Goal: Transaction & Acquisition: Purchase product/service

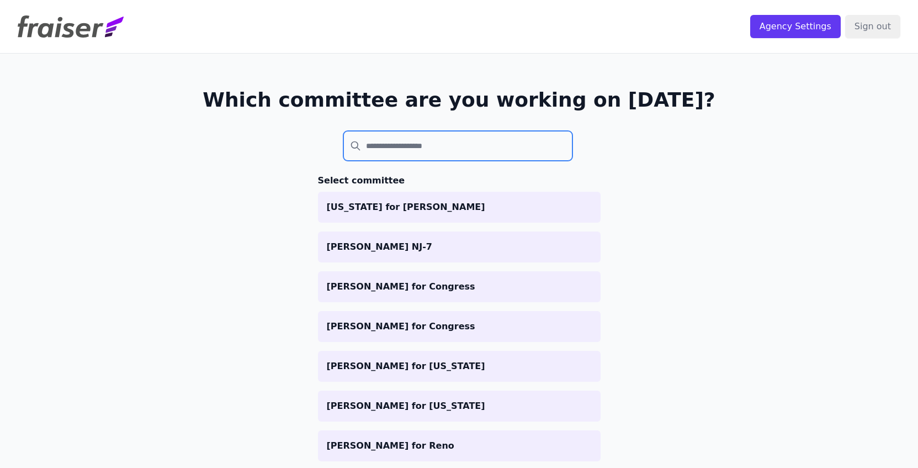
click at [479, 142] on input "search" at bounding box center [458, 146] width 230 height 30
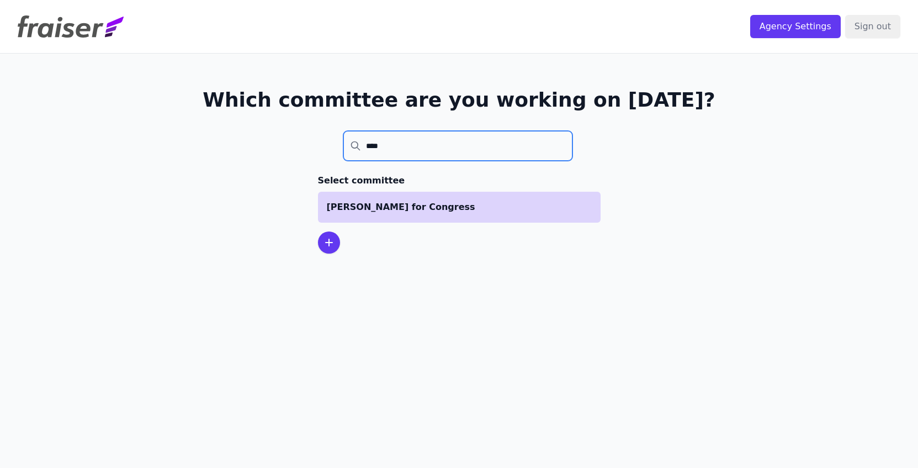
type input "****"
click at [449, 196] on li "[PERSON_NAME] for Congress" at bounding box center [459, 207] width 283 height 31
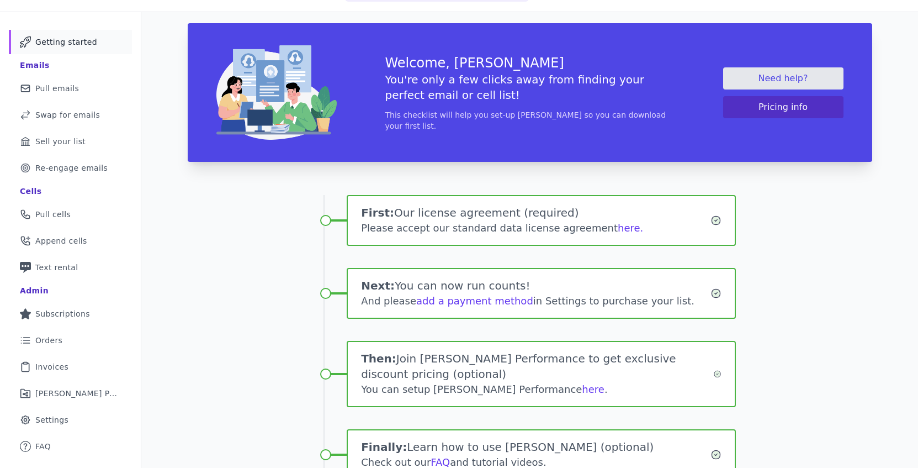
scroll to position [59, 0]
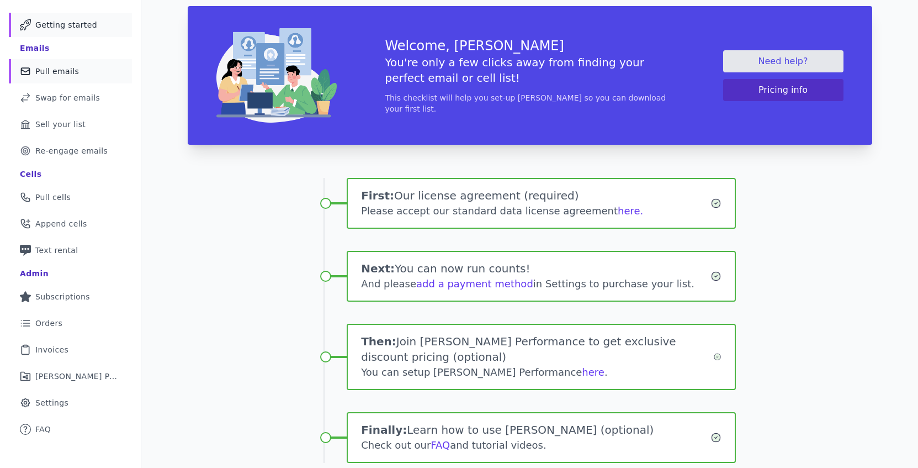
click at [66, 66] on span "Pull emails" at bounding box center [57, 71] width 44 height 11
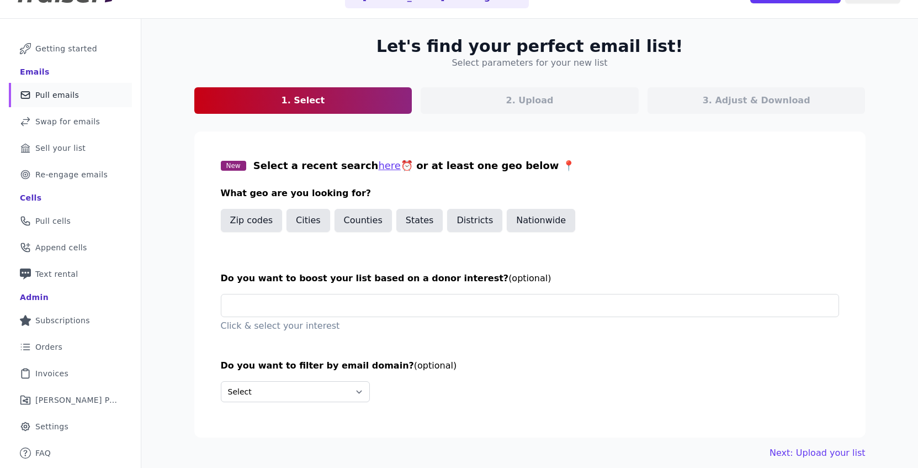
scroll to position [35, 0]
click at [464, 223] on button "Districts" at bounding box center [474, 219] width 55 height 23
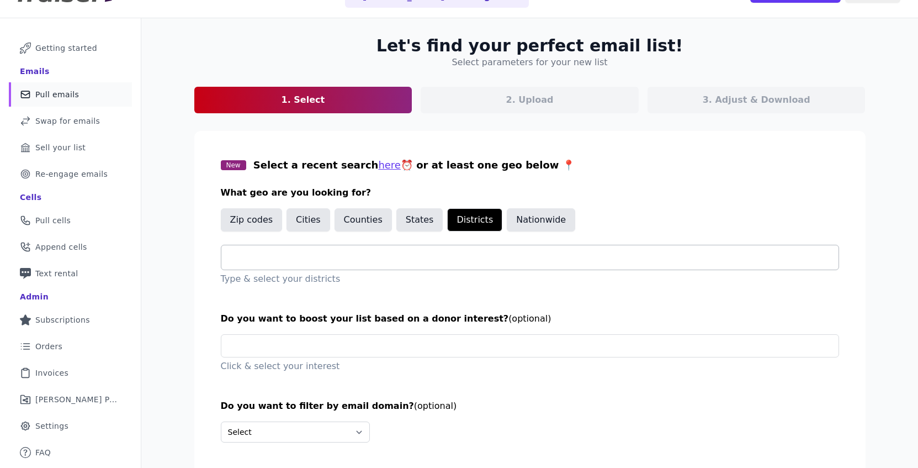
click at [417, 257] on input "text" at bounding box center [534, 257] width 608 height 13
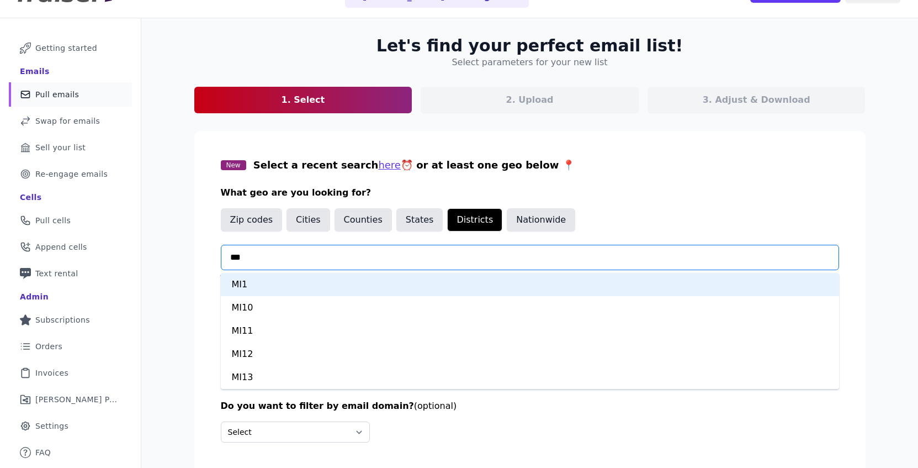
type input "****"
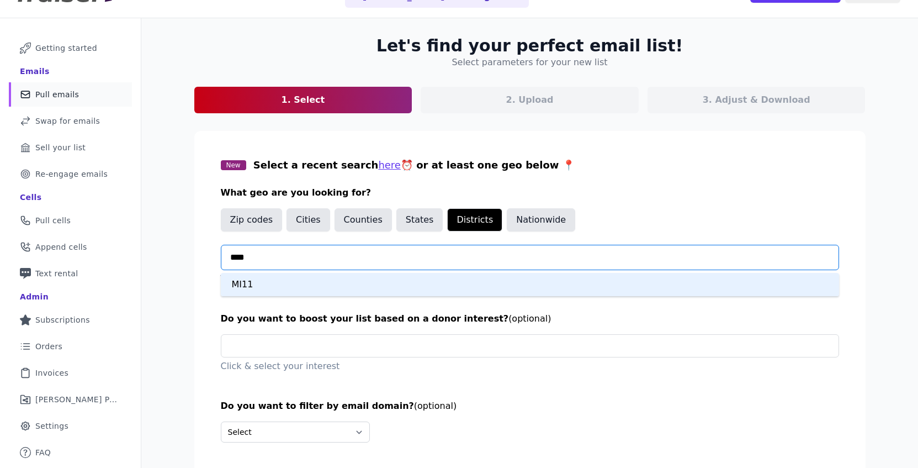
click at [347, 284] on div "MI11" at bounding box center [530, 284] width 618 height 23
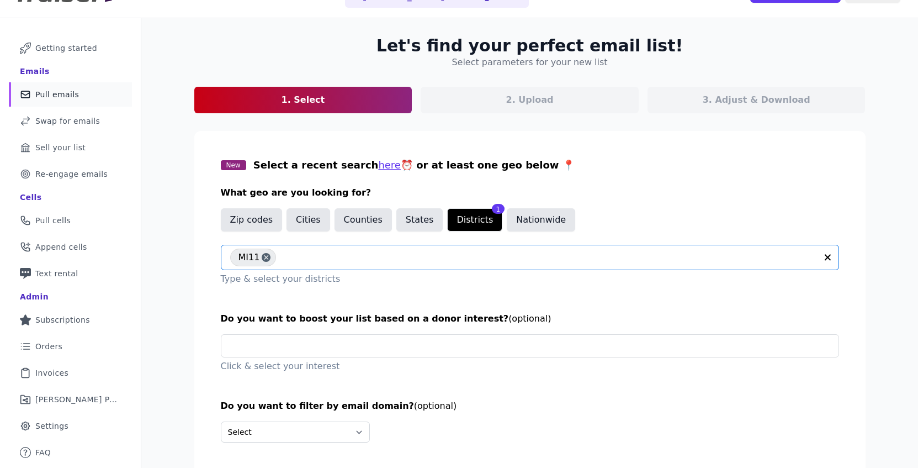
scroll to position [85, 0]
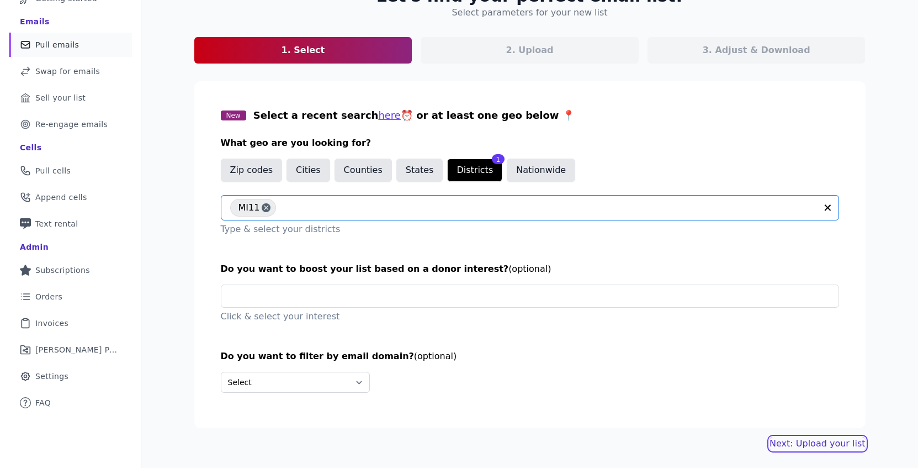
click at [792, 441] on link "Next: Upload your list" at bounding box center [818, 443] width 96 height 13
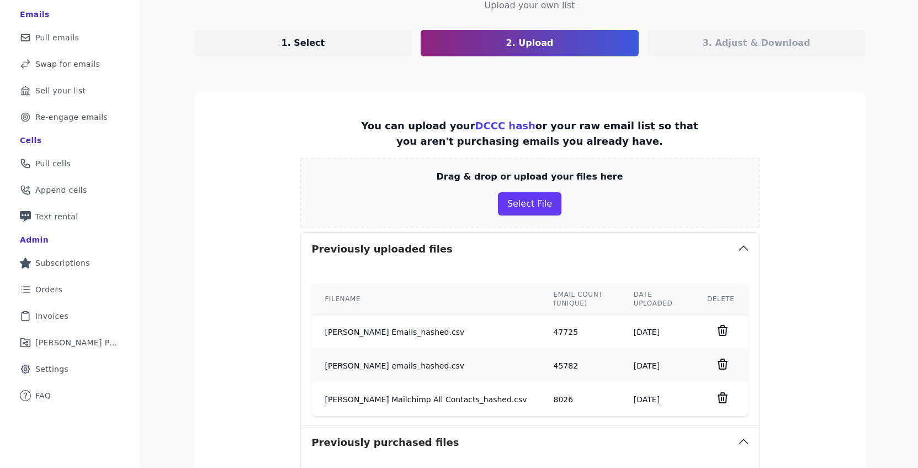
scroll to position [111, 0]
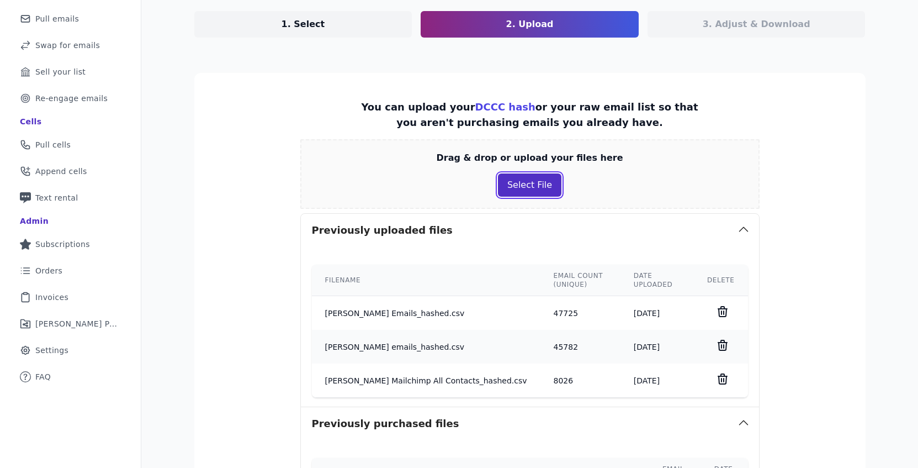
click at [530, 183] on button "Select File" at bounding box center [529, 184] width 63 height 23
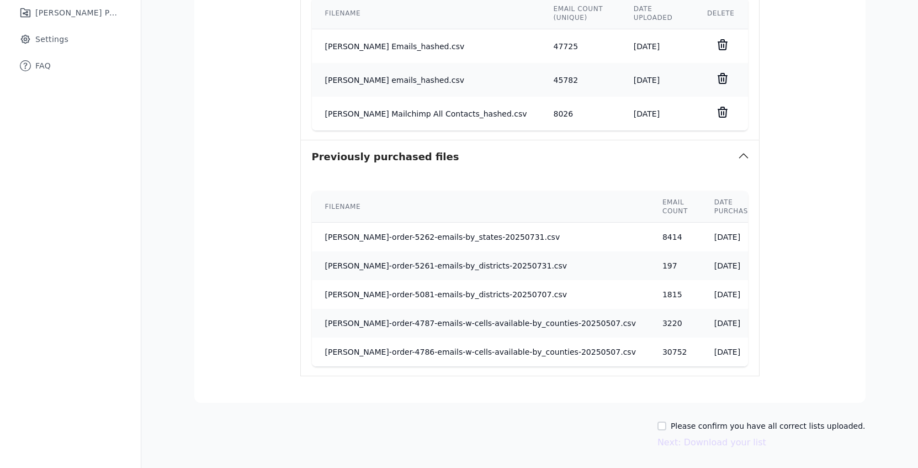
scroll to position [449, 0]
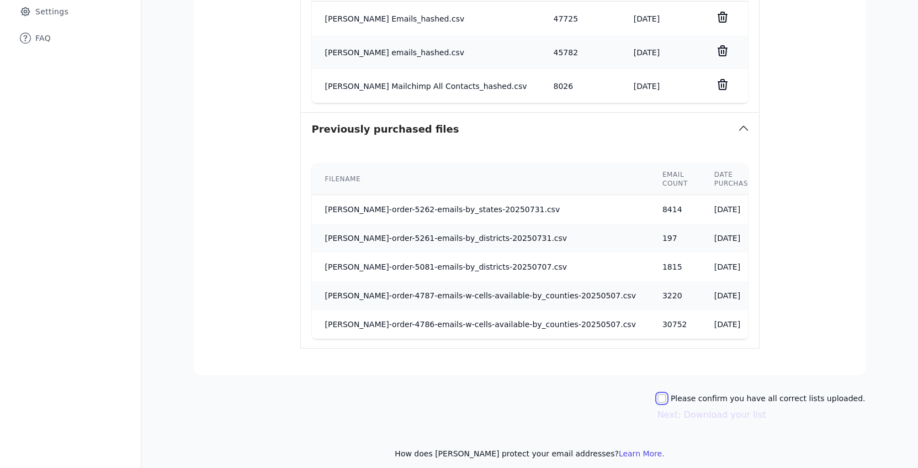
click at [666, 394] on input "Please confirm you have all correct lists uploaded." at bounding box center [661, 398] width 9 height 9
checkbox input "true"
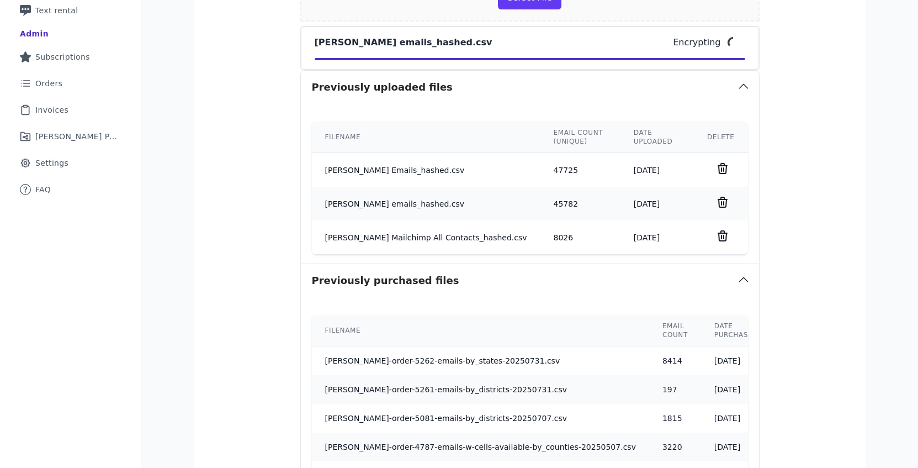
scroll to position [300, 0]
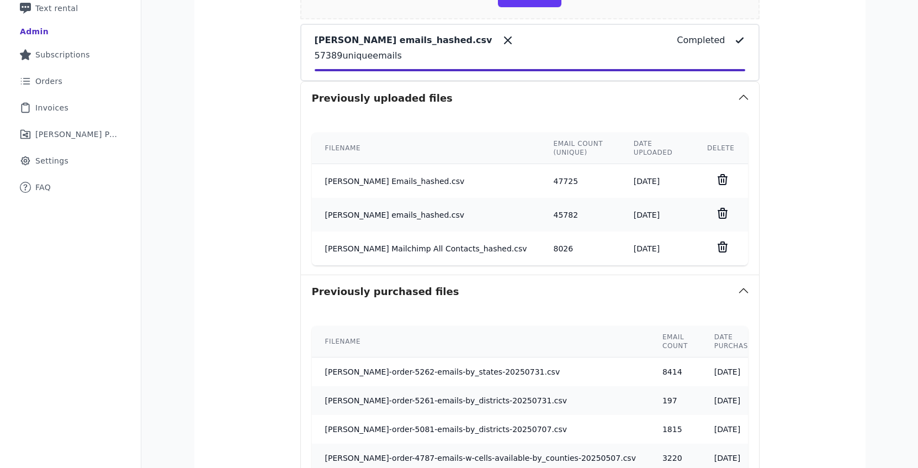
click at [810, 222] on section "You can upload your DCCC hash or your raw email list so that you aren't purchas…" at bounding box center [529, 211] width 671 height 654
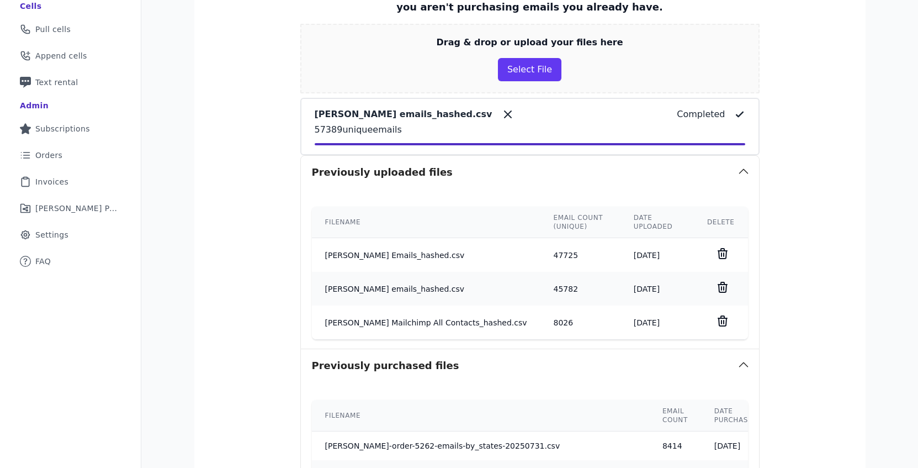
scroll to position [463, 0]
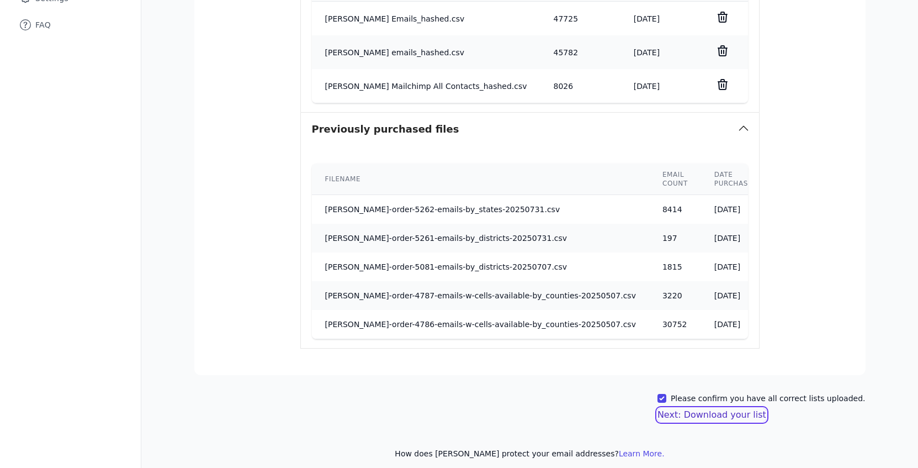
click at [729, 408] on button "Next: Download your list" at bounding box center [711, 414] width 109 height 13
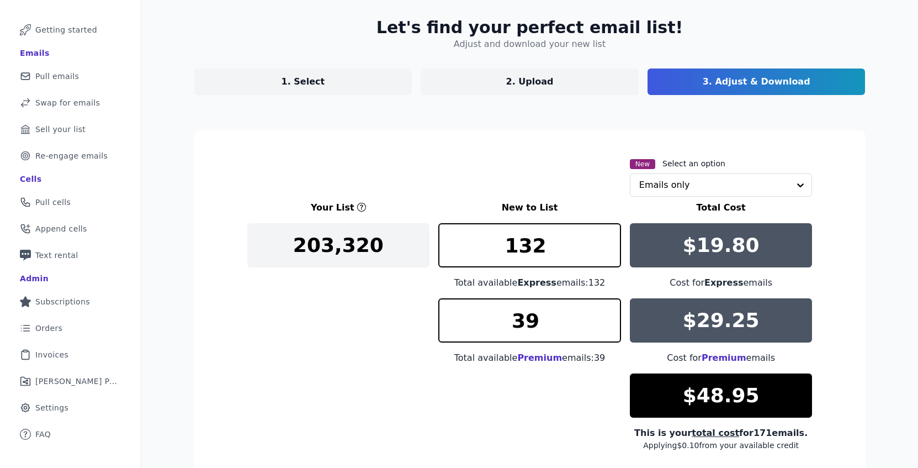
scroll to position [166, 0]
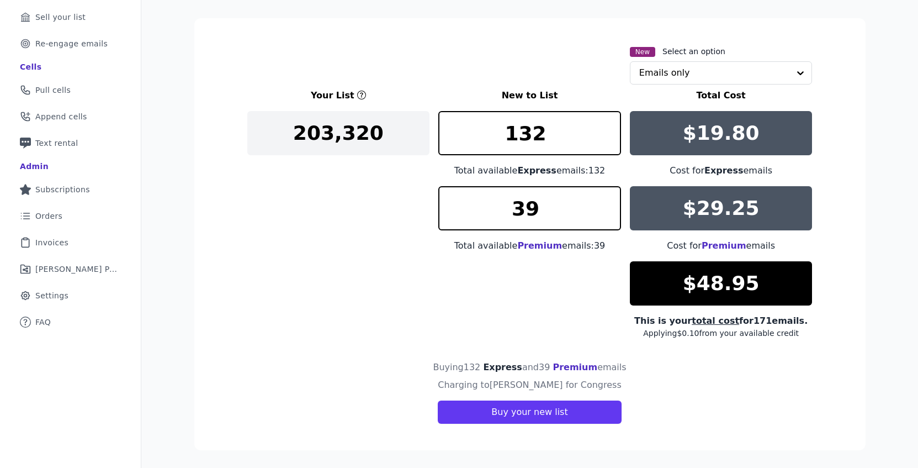
click at [756, 235] on div "$29.25 Cost for Premium emails" at bounding box center [721, 219] width 183 height 66
type input "**********"
click at [739, 365] on div "Buying 132 Express and 39 Premium emails" at bounding box center [529, 369] width 565 height 18
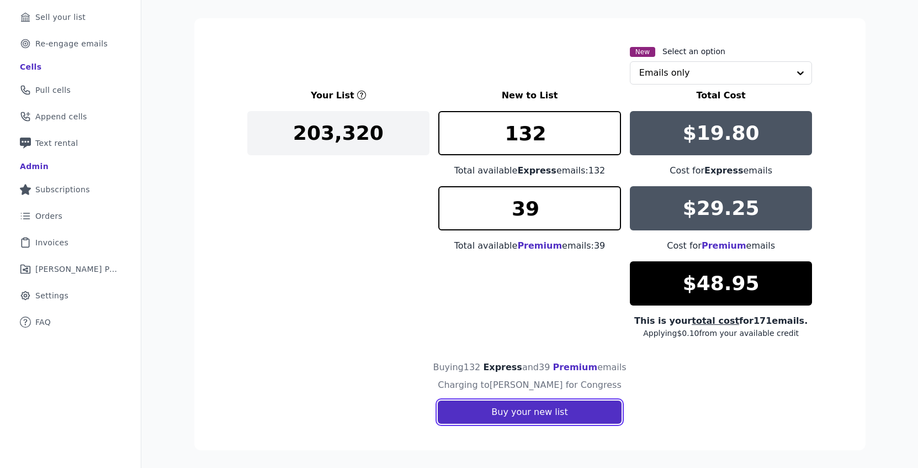
click at [551, 417] on button "Buy your new list" at bounding box center [529, 411] width 183 height 23
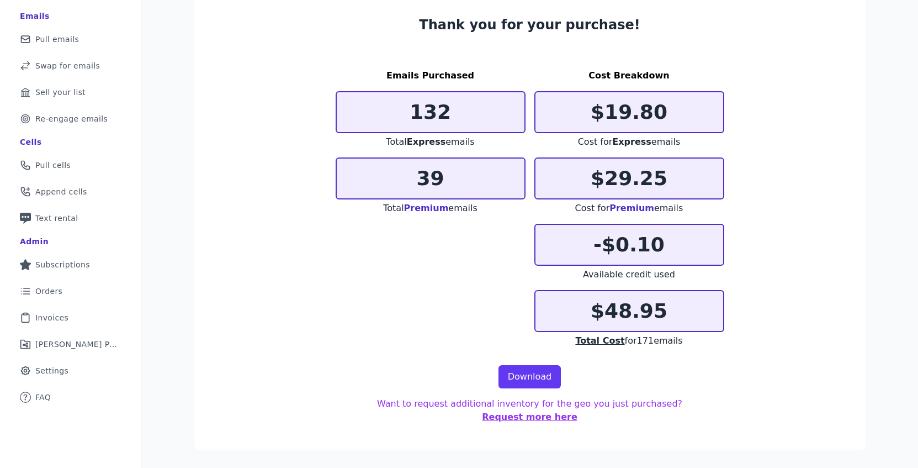
scroll to position [77, 0]
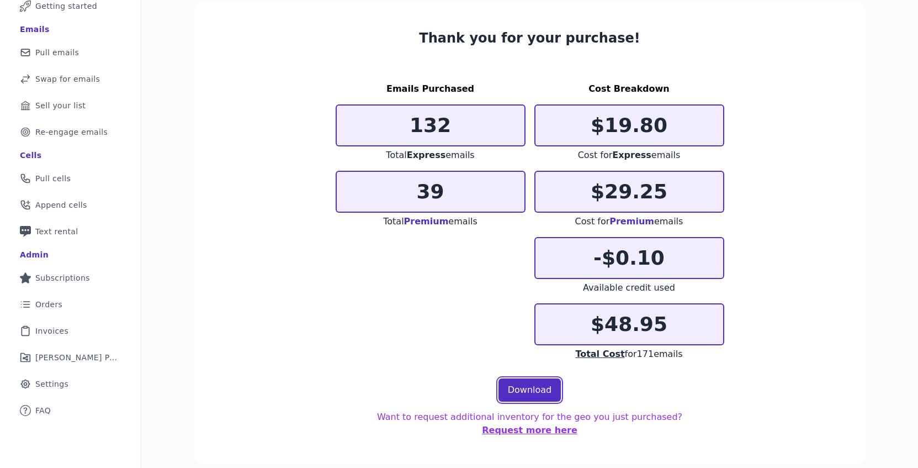
click at [521, 386] on link "Download" at bounding box center [529, 389] width 63 height 23
click at [79, 328] on link "Clipboard Icon Outline of a clipboard Invoices" at bounding box center [70, 331] width 123 height 24
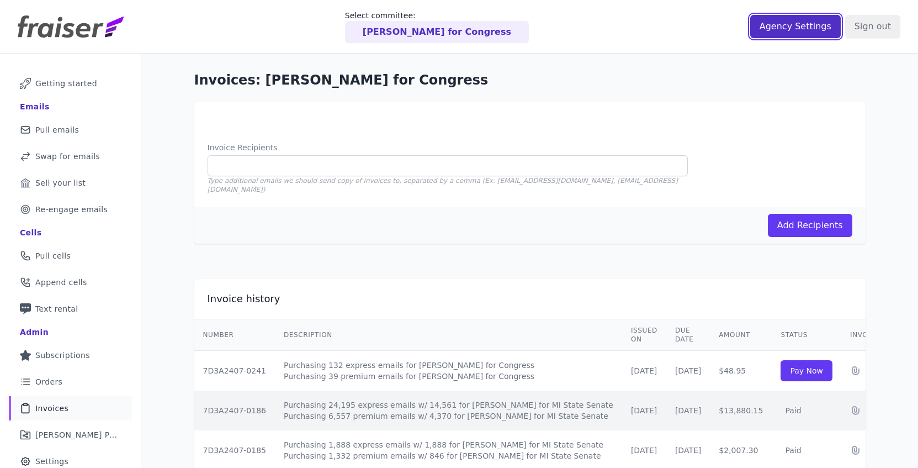
click at [780, 25] on input "Agency Settings" at bounding box center [795, 26] width 91 height 23
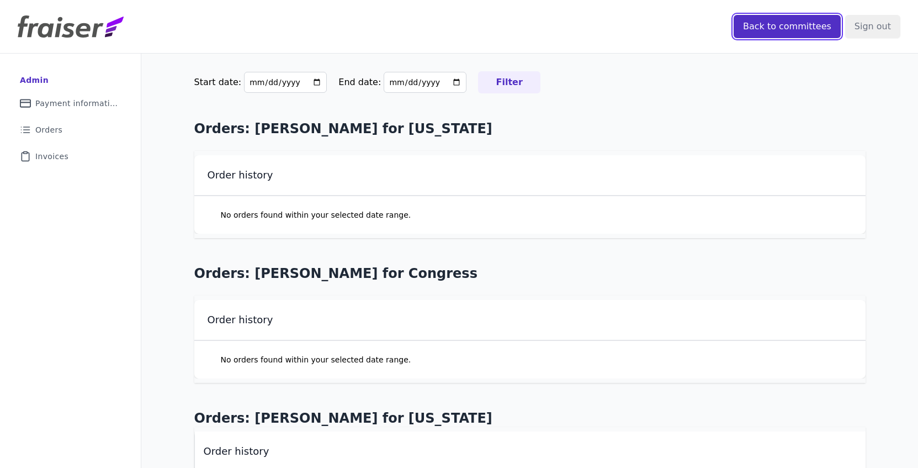
click at [756, 26] on input "Back to committees" at bounding box center [787, 26] width 107 height 23
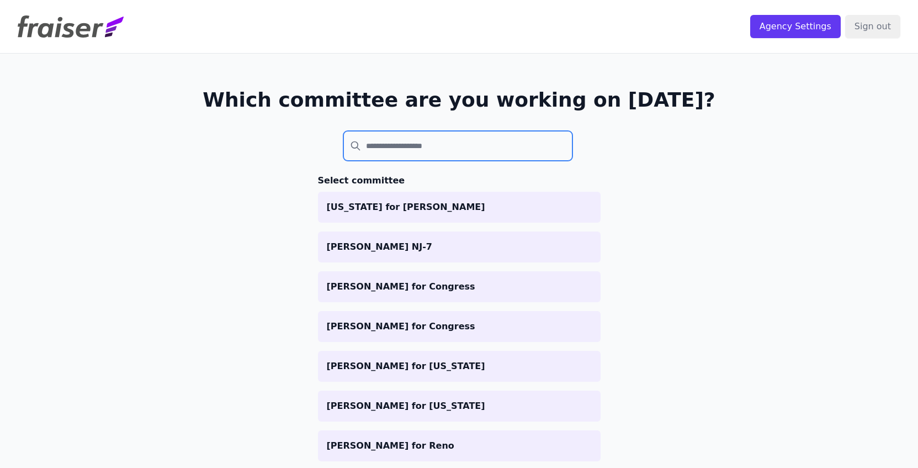
click at [428, 139] on input "search" at bounding box center [458, 146] width 230 height 30
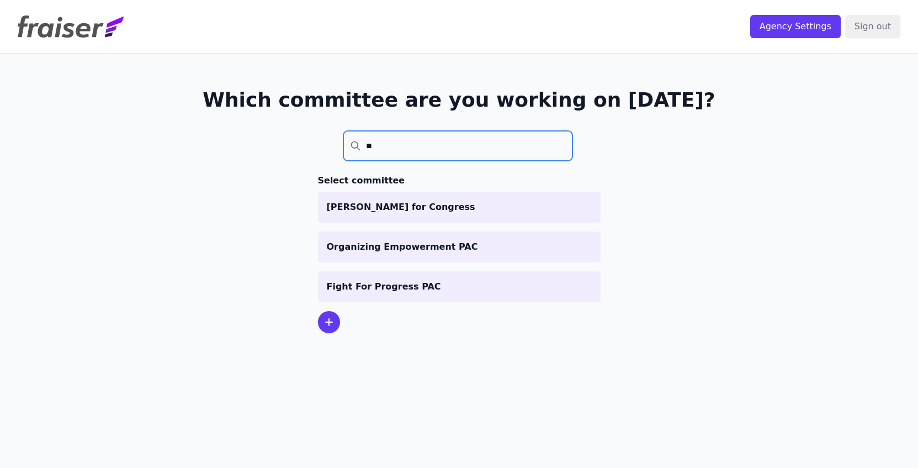
type input "*"
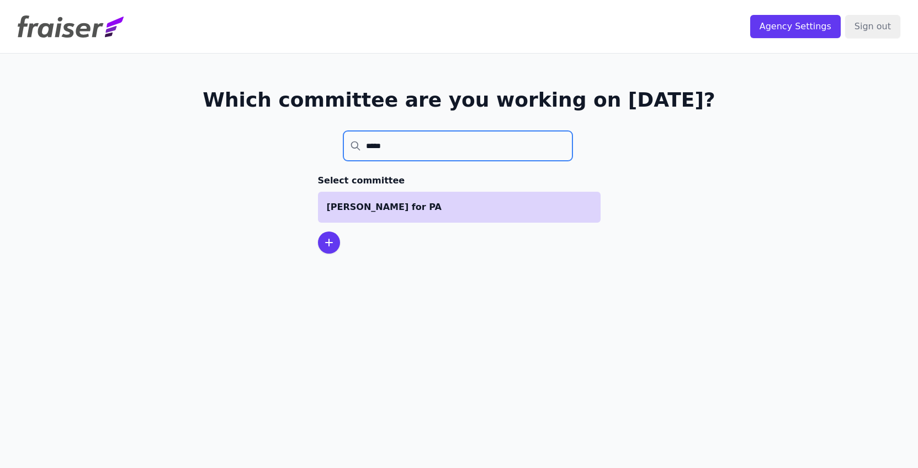
type input "*****"
click at [411, 196] on li "Carol for PA" at bounding box center [459, 207] width 283 height 31
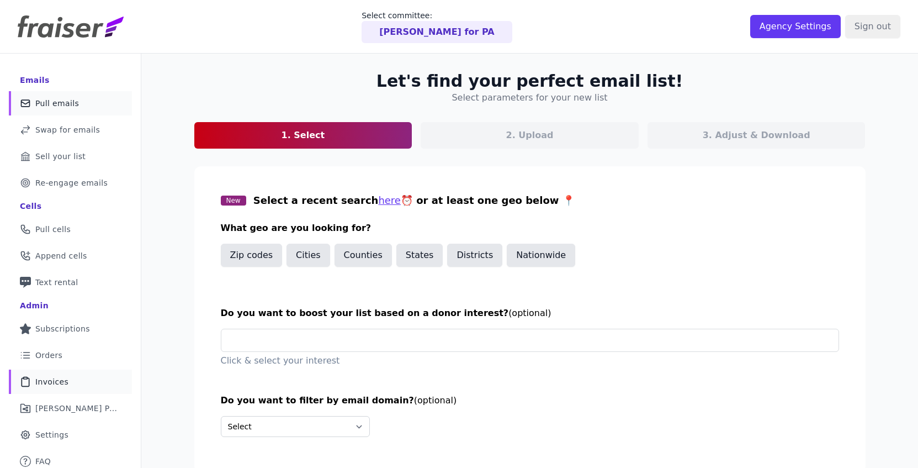
click at [55, 381] on span "Invoices" at bounding box center [51, 381] width 33 height 11
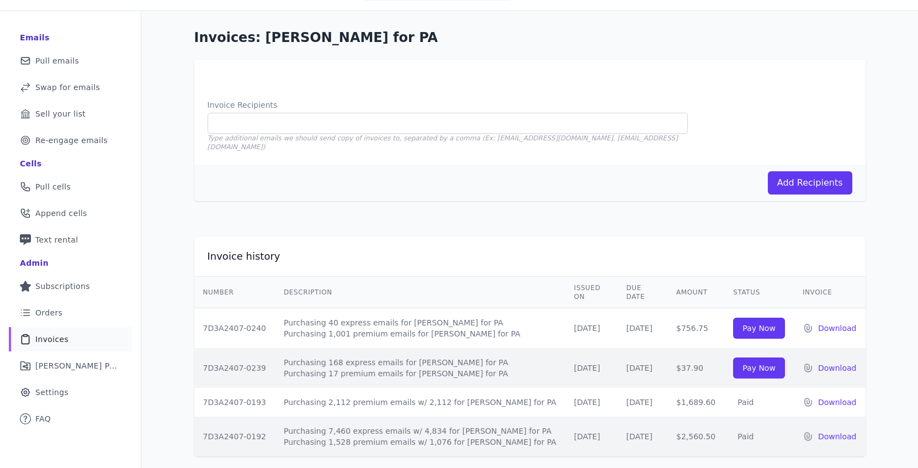
scroll to position [54, 0]
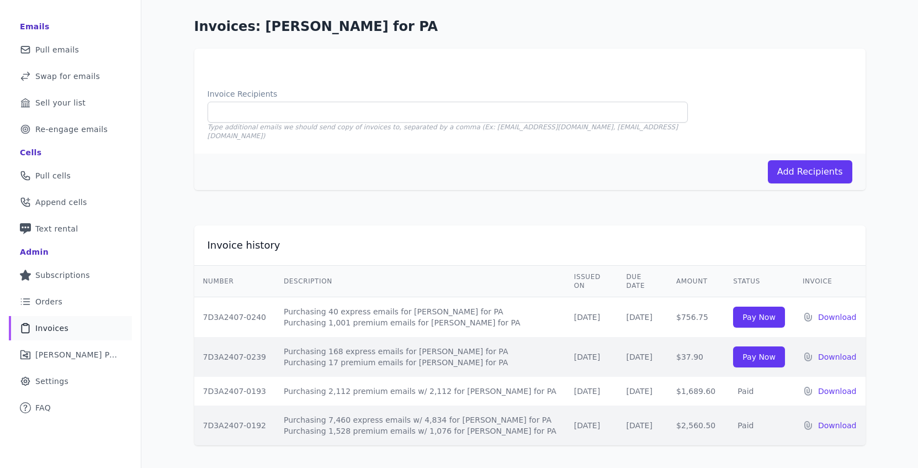
drag, startPoint x: 687, startPoint y: 340, endPoint x: 624, endPoint y: 306, distance: 71.4
click at [624, 306] on tbody "7D3A2407-0240 Purchasing 40 express emails for [PERSON_NAME] for PA Purchasing …" at bounding box center [529, 371] width 671 height 149
click at [624, 306] on td "[DATE]" at bounding box center [643, 317] width 50 height 40
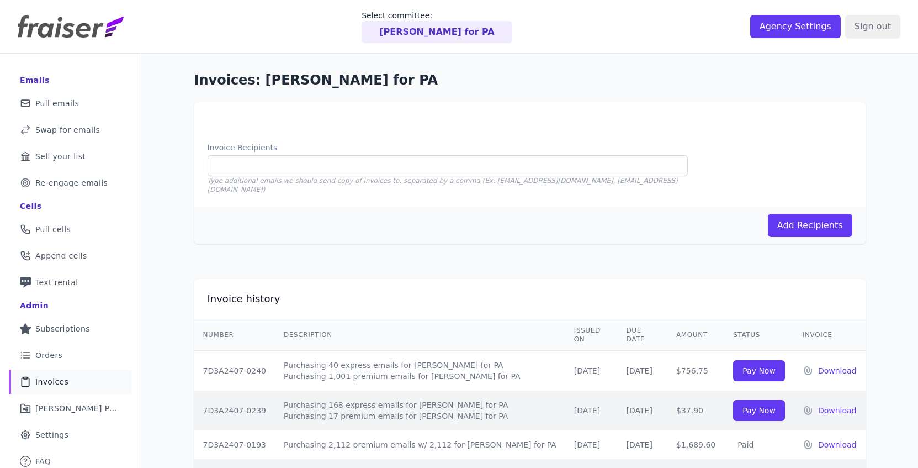
click at [420, 29] on p "[PERSON_NAME] for PA" at bounding box center [436, 31] width 115 height 13
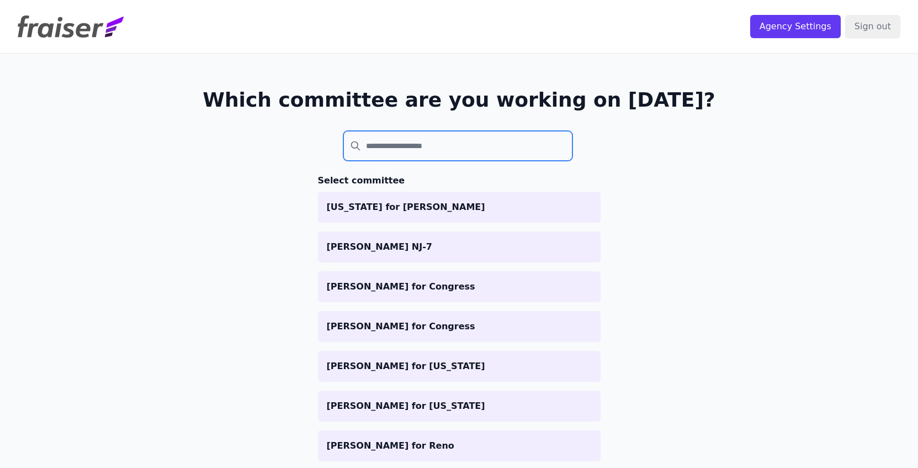
click at [426, 149] on input "search" at bounding box center [458, 146] width 230 height 30
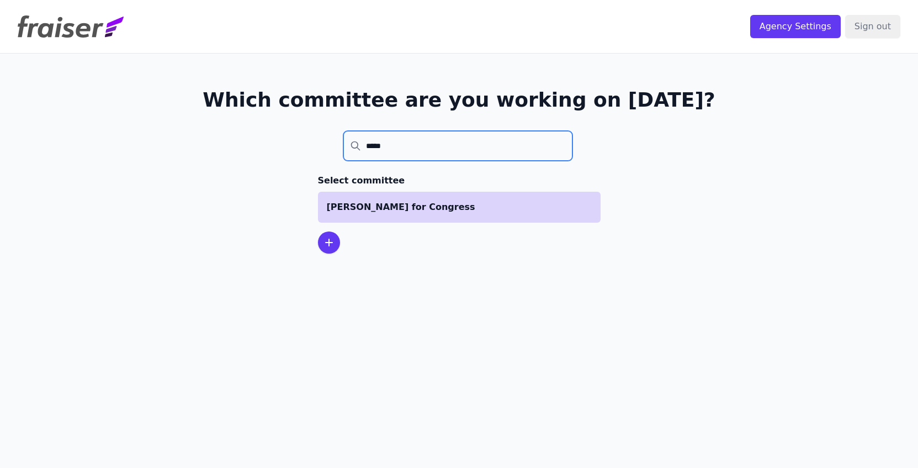
type input "*****"
click at [390, 206] on p "[PERSON_NAME] for Congress" at bounding box center [459, 206] width 265 height 13
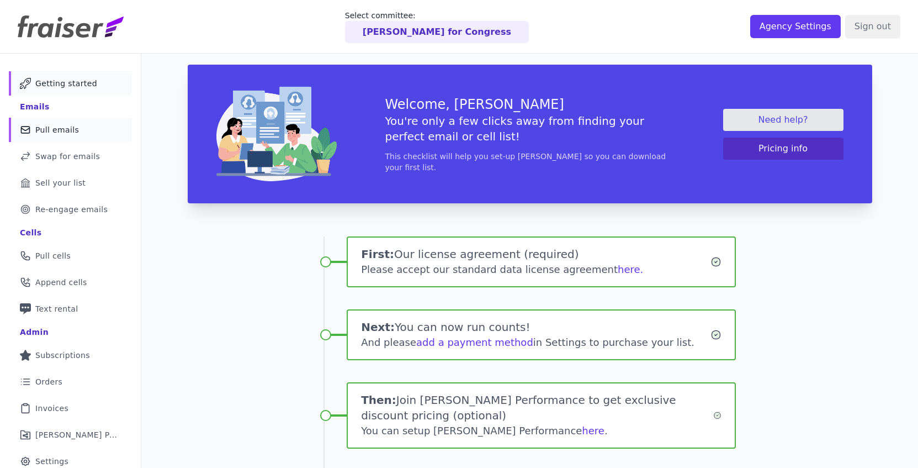
click at [62, 131] on span "Pull emails" at bounding box center [57, 129] width 44 height 11
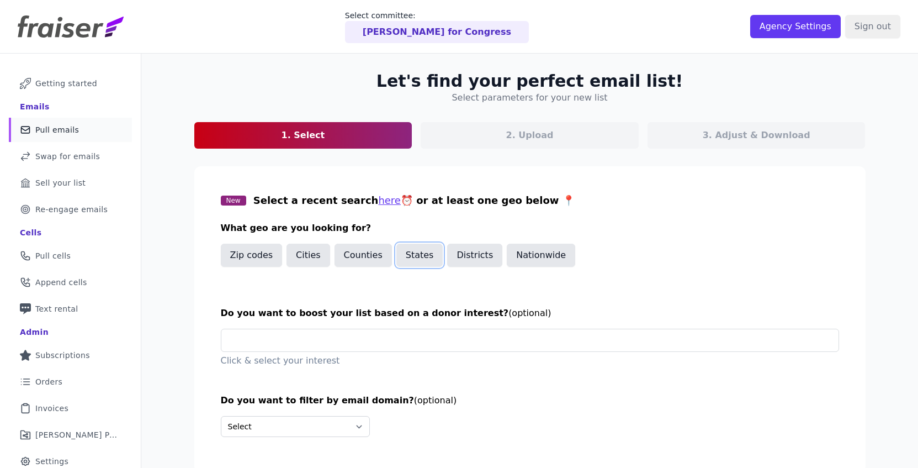
click at [402, 257] on button "States" at bounding box center [419, 254] width 47 height 23
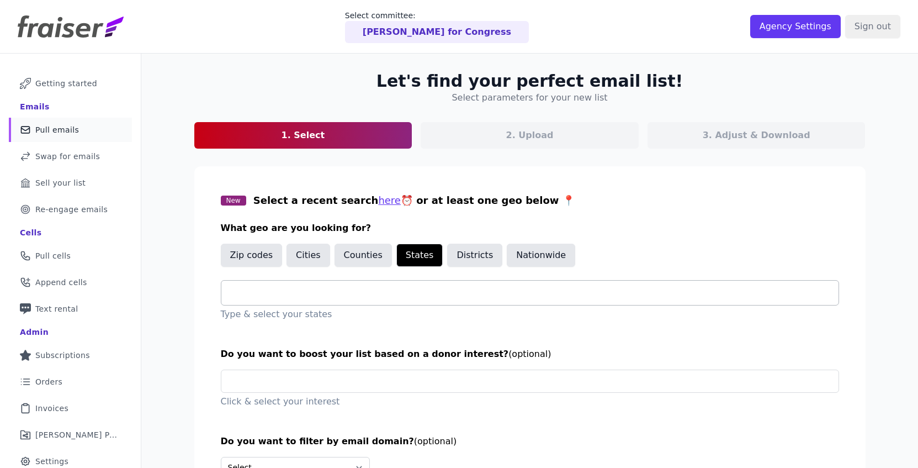
click at [370, 289] on input "text" at bounding box center [534, 292] width 608 height 13
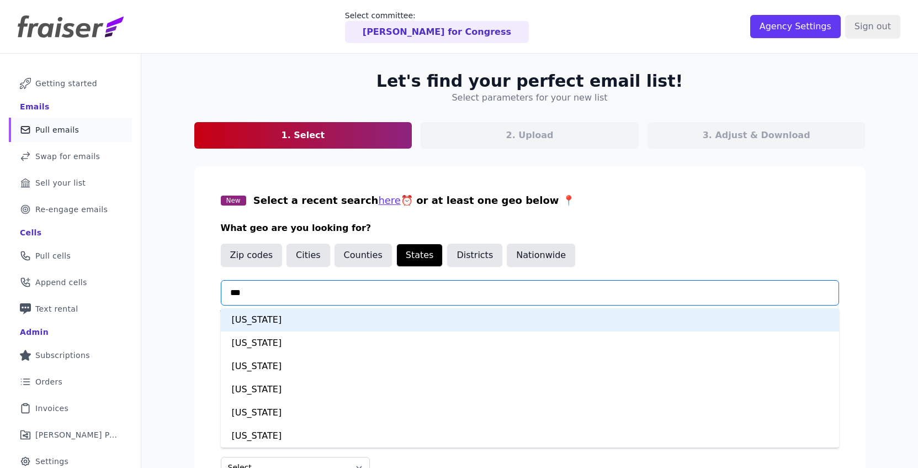
type input "****"
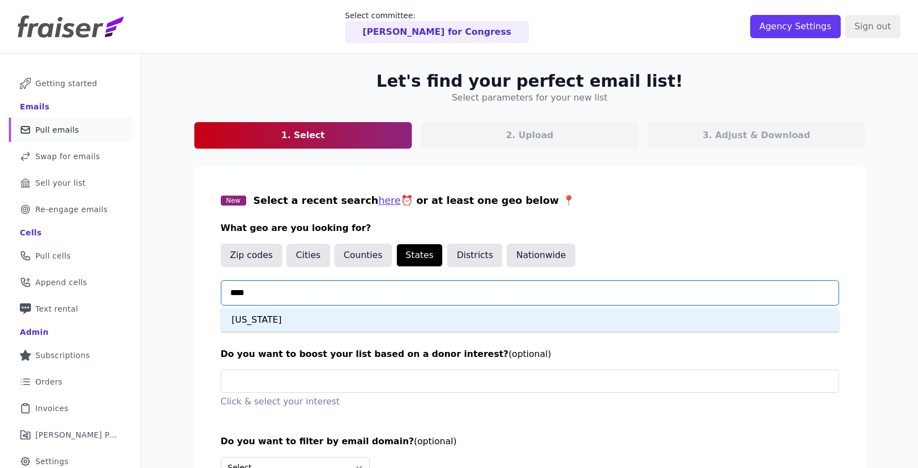
click at [360, 315] on div "[US_STATE]" at bounding box center [530, 319] width 618 height 23
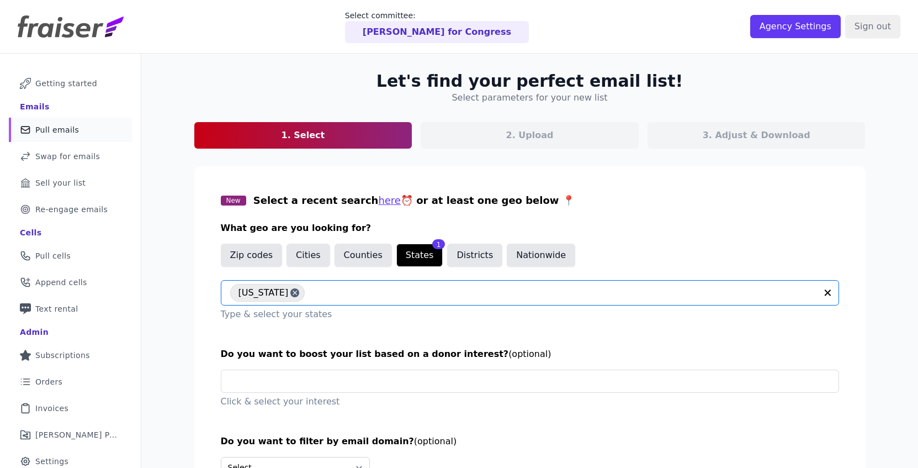
scroll to position [85, 0]
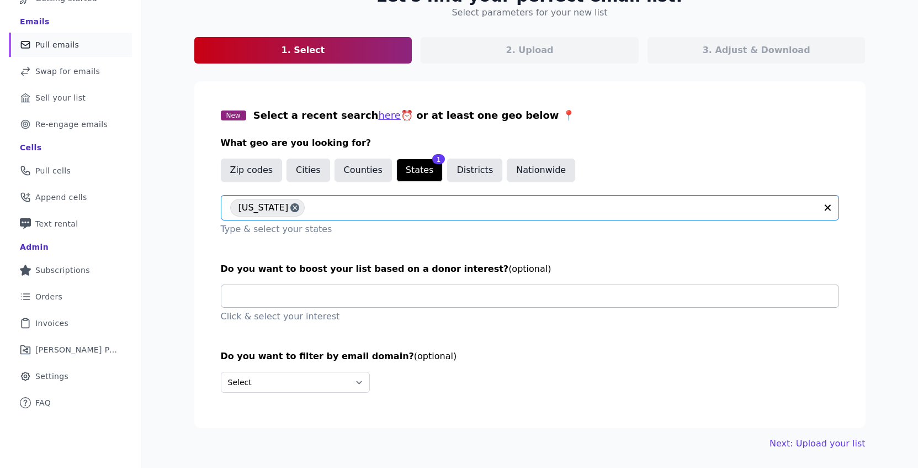
click at [339, 298] on input "text" at bounding box center [534, 296] width 608 height 22
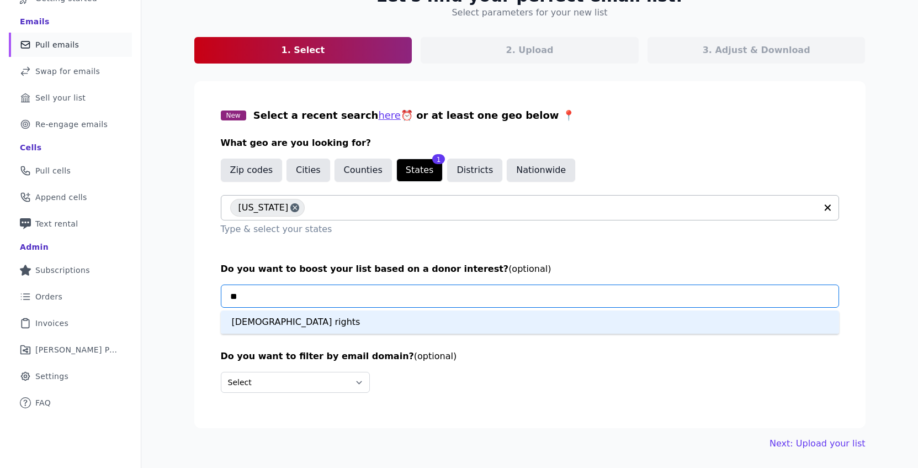
type input "***"
click at [325, 315] on div "[DEMOGRAPHIC_DATA] rights" at bounding box center [530, 321] width 618 height 23
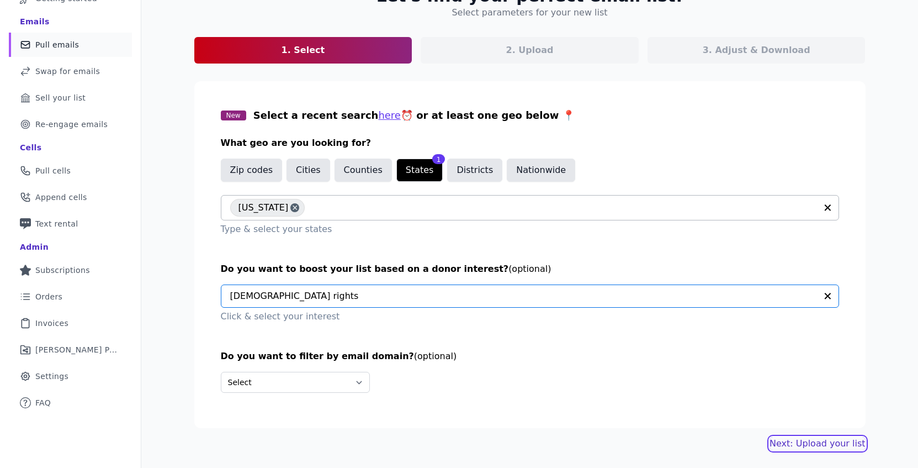
click at [806, 445] on link "Next: Upload your list" at bounding box center [818, 443] width 96 height 13
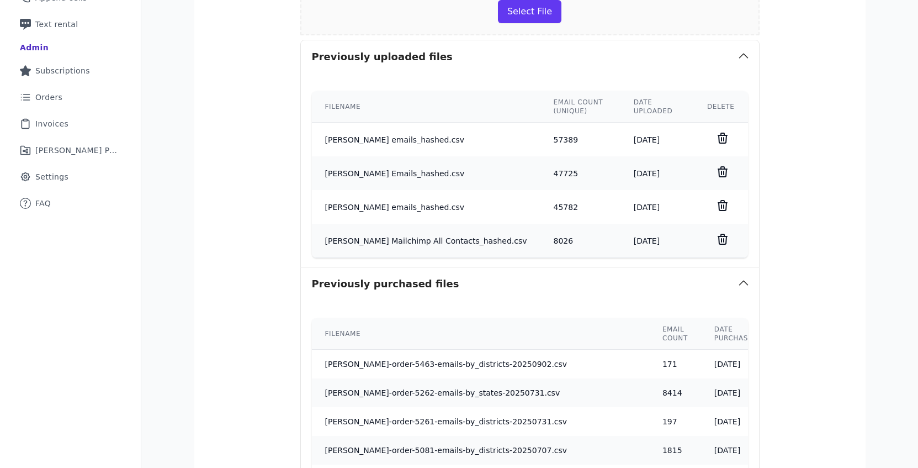
scroll to position [468, 0]
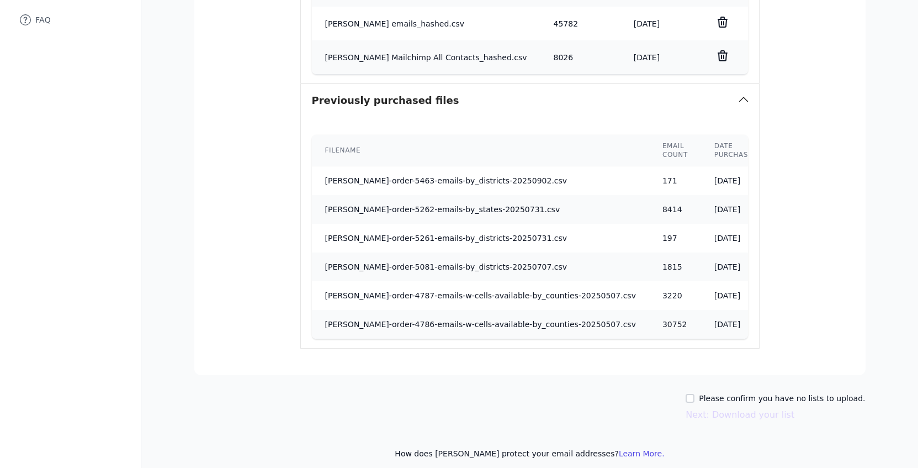
click at [708, 393] on div "Please confirm you have no lists to upload." at bounding box center [775, 398] width 179 height 11
click at [694, 394] on input "Please confirm you have no lists to upload." at bounding box center [690, 398] width 9 height 9
checkbox input "true"
click at [704, 408] on button "Next: Download your list" at bounding box center [740, 414] width 109 height 13
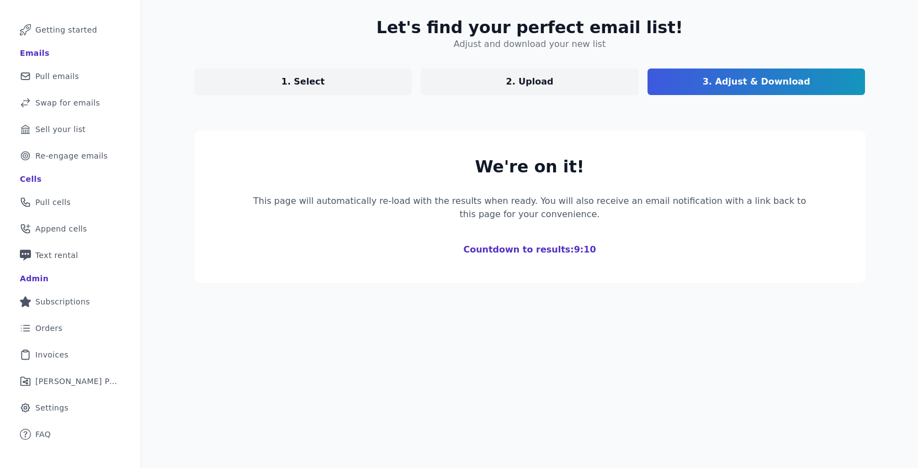
scroll to position [155, 0]
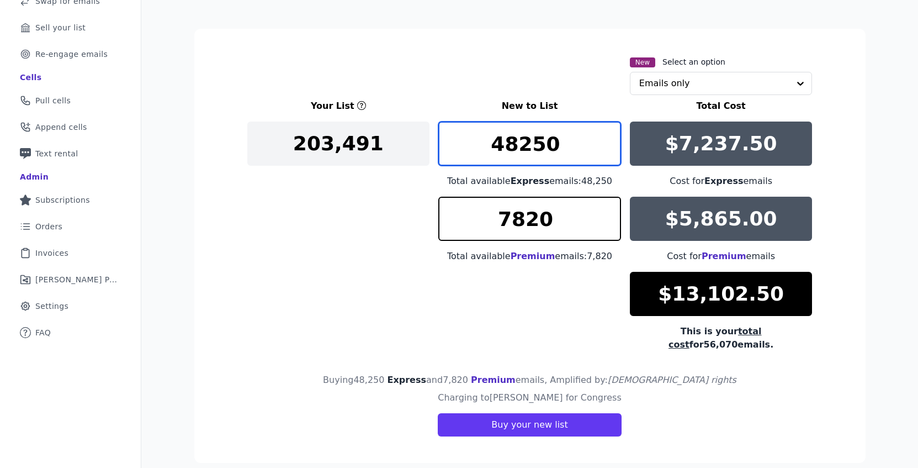
click at [527, 152] on input "48250" at bounding box center [529, 143] width 183 height 44
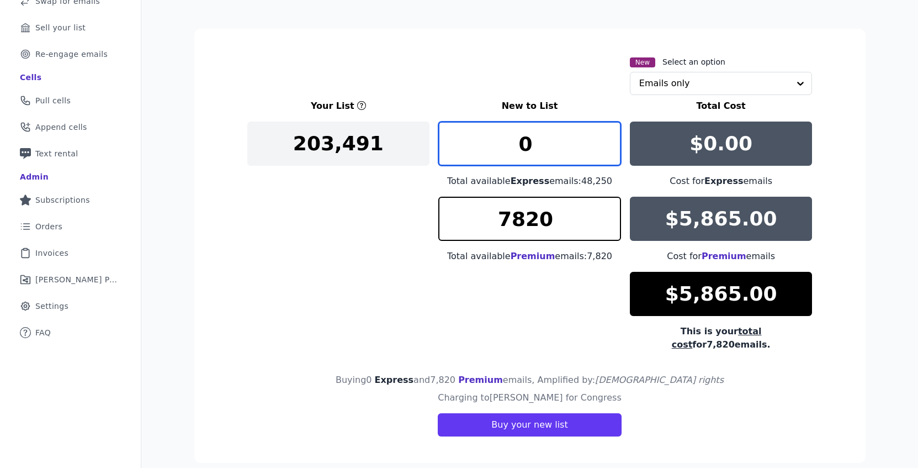
type input "0"
type input "**********"
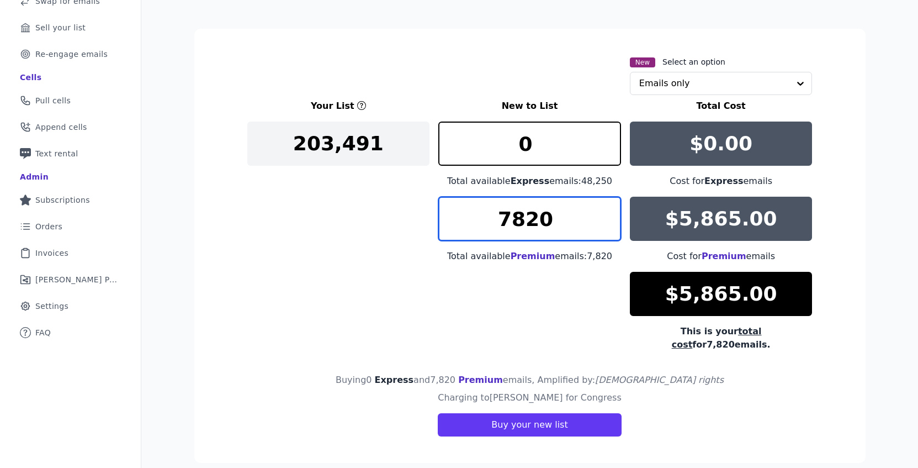
click at [522, 217] on input "7820" at bounding box center [529, 219] width 183 height 44
click at [518, 220] on input "7820" at bounding box center [529, 219] width 183 height 44
click at [517, 221] on input "7820" at bounding box center [529, 219] width 183 height 44
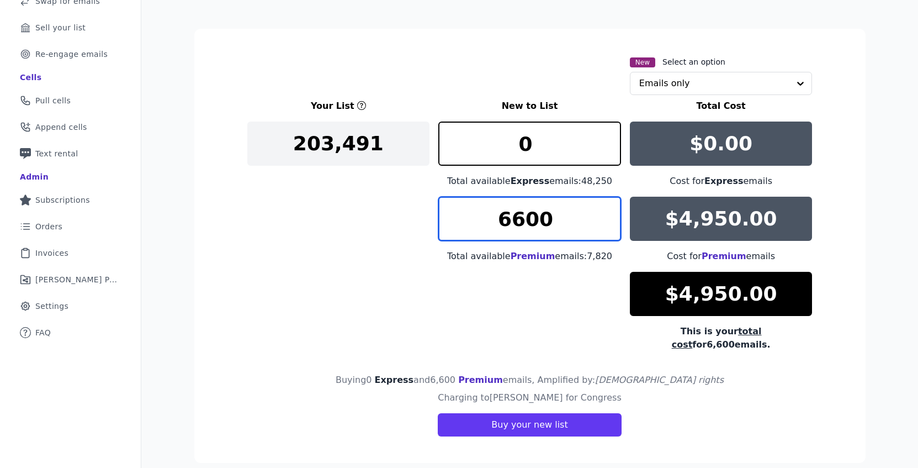
click at [557, 217] on input "6600" at bounding box center [529, 219] width 183 height 44
type input "6601"
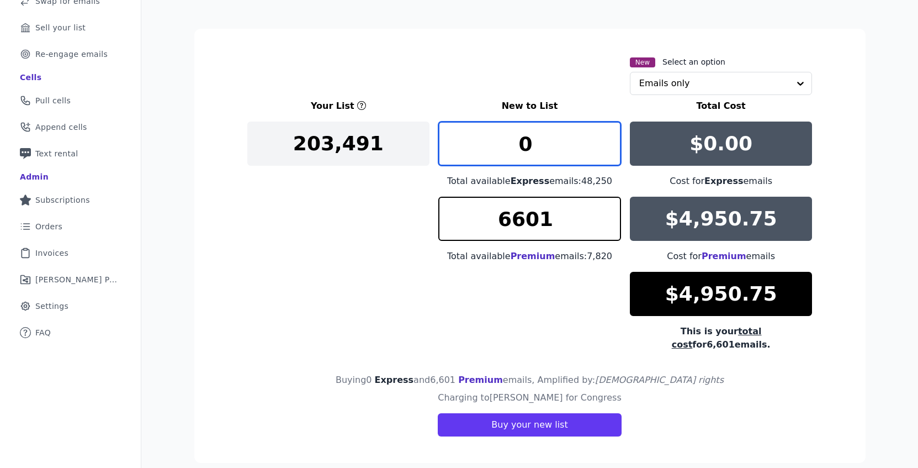
click at [545, 148] on input "0" at bounding box center [529, 143] width 183 height 44
type input "1"
type input "2"
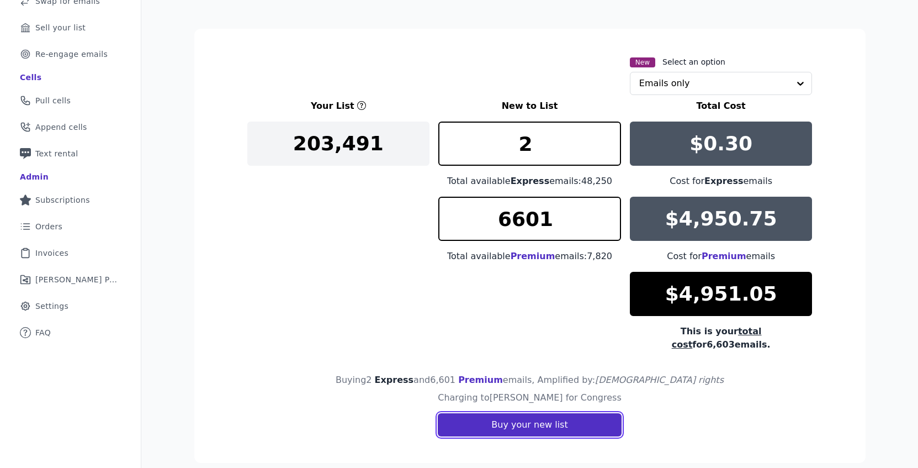
click at [568, 413] on button "Buy your new list" at bounding box center [529, 424] width 183 height 23
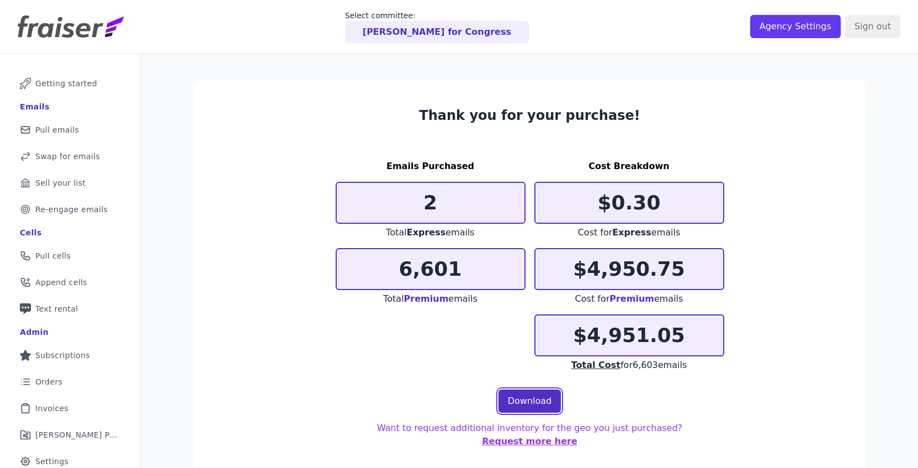
click at [534, 401] on link "Download" at bounding box center [529, 400] width 63 height 23
